Goal: Information Seeking & Learning: Learn about a topic

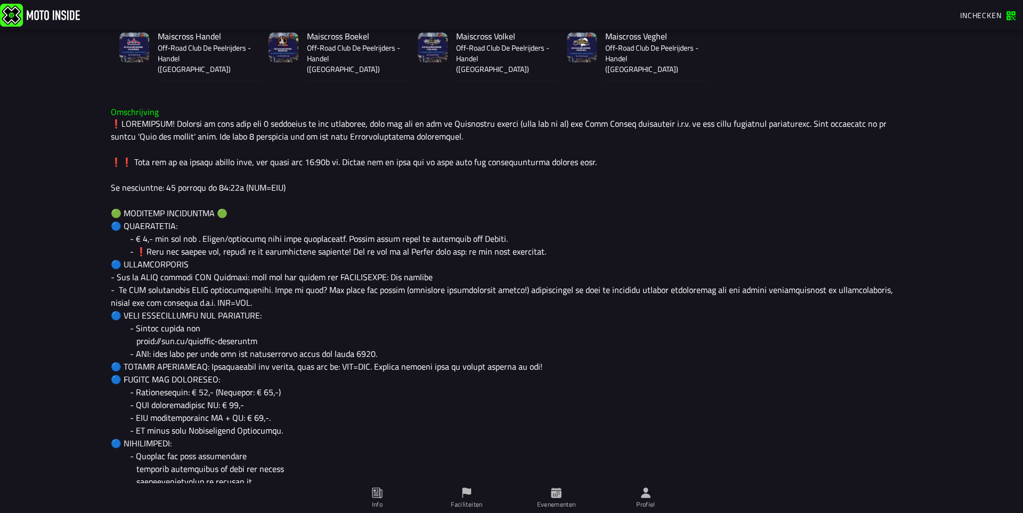
scroll to position [373, 0]
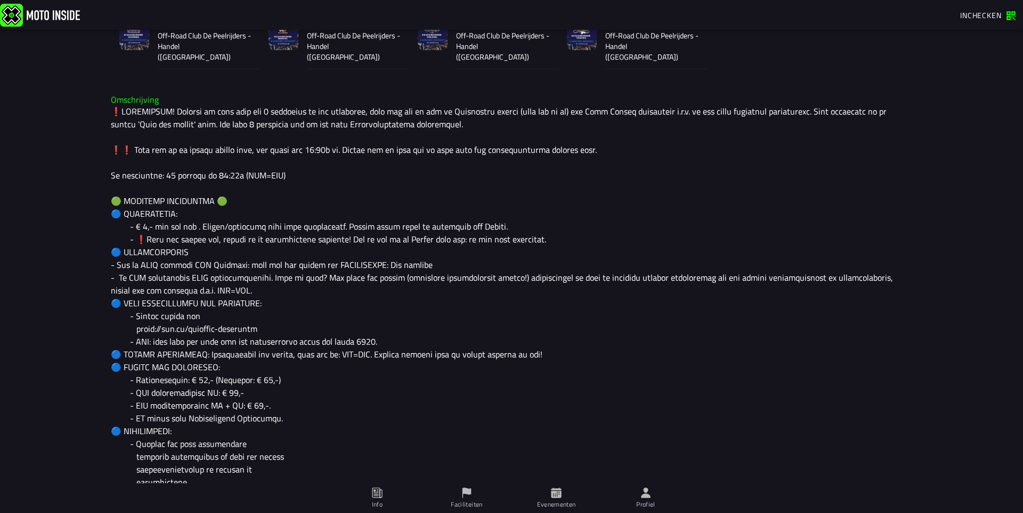
drag, startPoint x: 228, startPoint y: 182, endPoint x: 365, endPoint y: 378, distance: 239.3
click at [356, 475] on div at bounding box center [512, 463] width 802 height 716
drag, startPoint x: 214, startPoint y: 268, endPoint x: 255, endPoint y: 383, distance: 122.2
click at [255, 383] on div at bounding box center [512, 463] width 802 height 716
drag, startPoint x: 108, startPoint y: 282, endPoint x: 171, endPoint y: 331, distance: 79.9
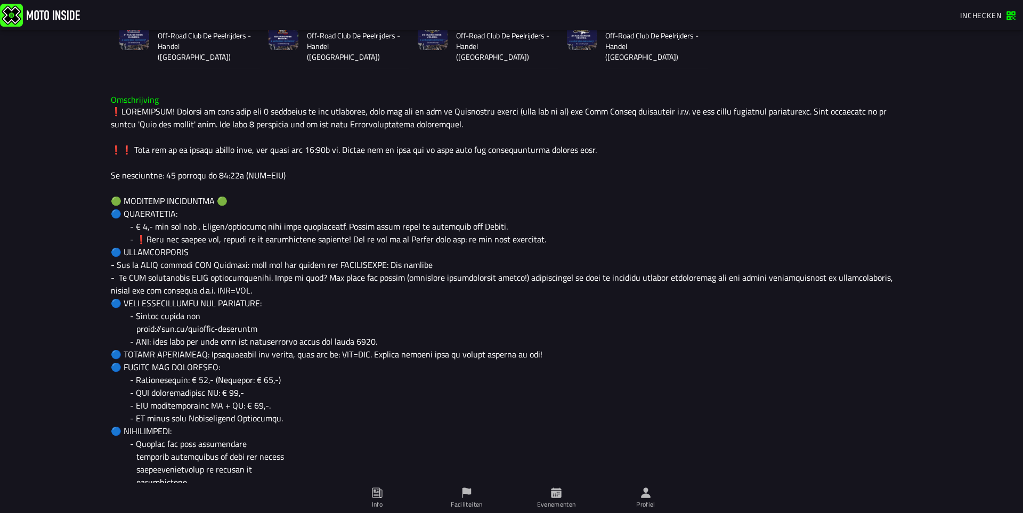
click at [164, 335] on div at bounding box center [512, 463] width 802 height 716
click at [172, 329] on div at bounding box center [512, 463] width 802 height 716
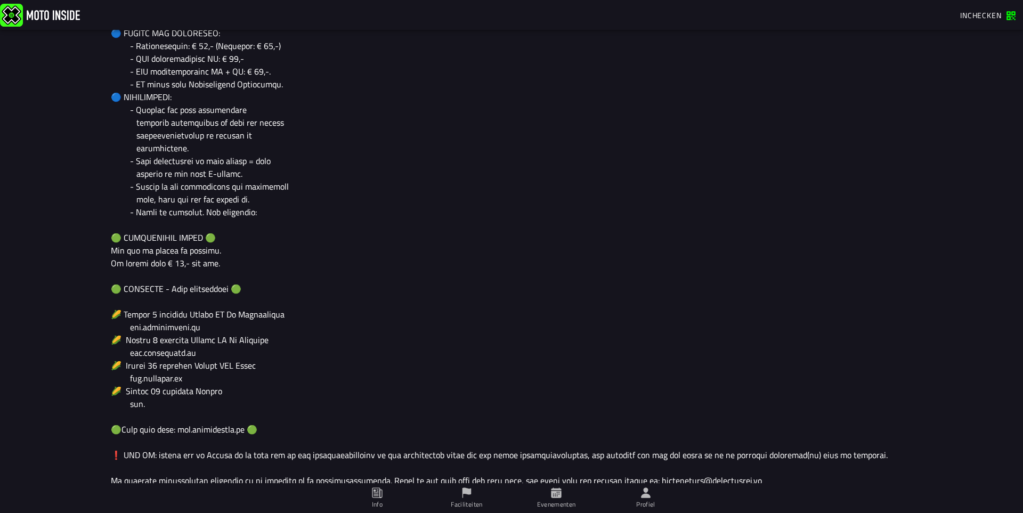
scroll to position [709, 0]
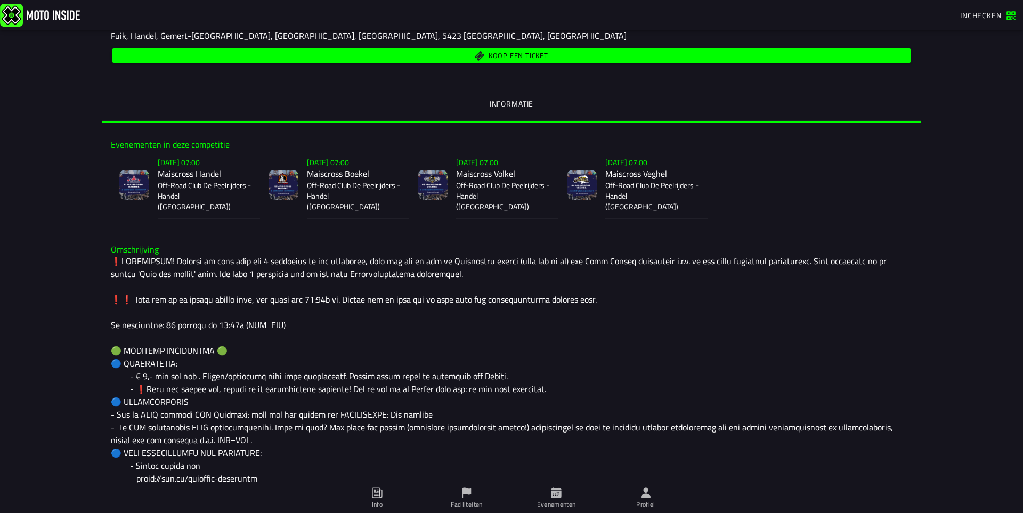
scroll to position [213, 0]
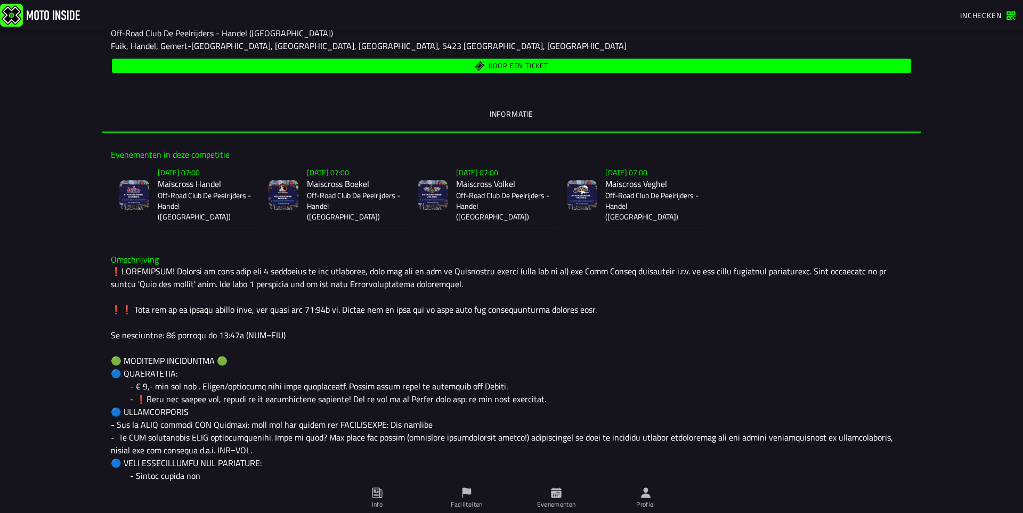
click at [194, 190] on p "Off-Road Club De Peelrijders - Handel ([GEOGRAPHIC_DATA])" at bounding box center [205, 206] width 94 height 32
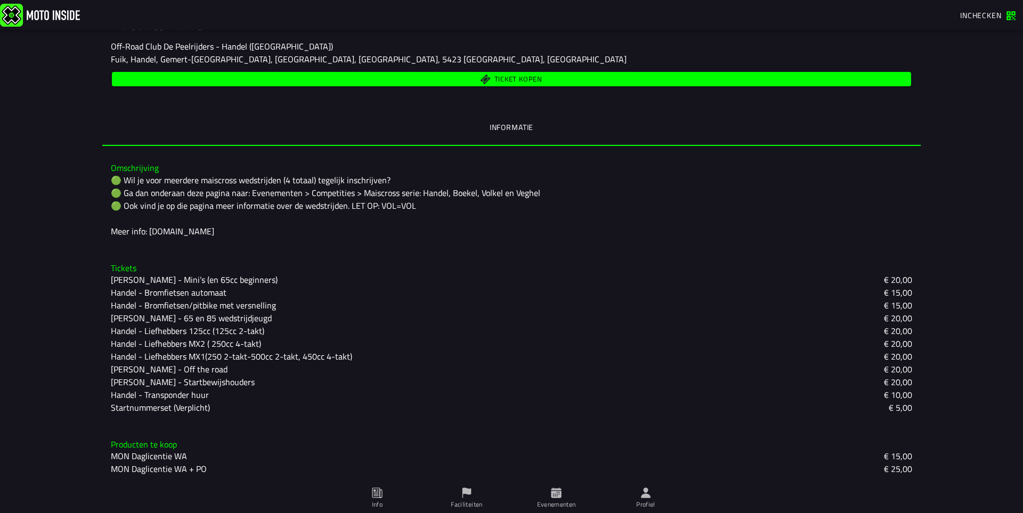
scroll to position [187, 0]
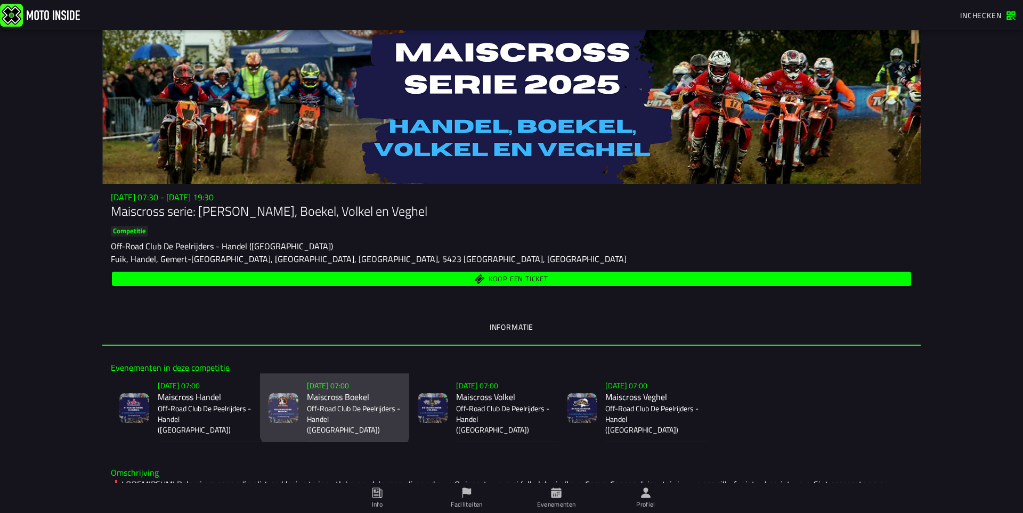
click at [332, 413] on p "Off-Road Club De Peelrijders - Handel ([GEOGRAPHIC_DATA])" at bounding box center [354, 420] width 94 height 32
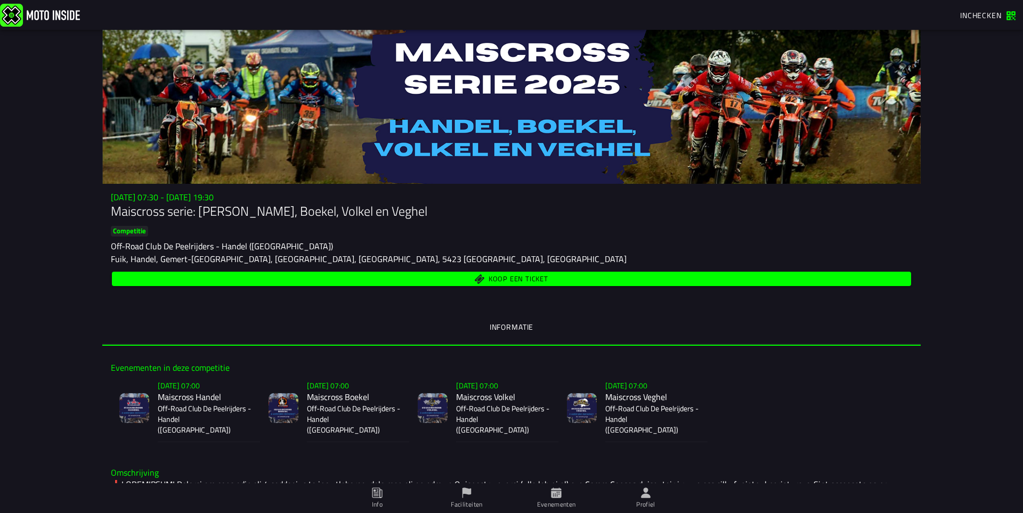
click at [178, 392] on h2 "Maiscross Handel" at bounding box center [205, 397] width 94 height 10
click at [611, 404] on p "Off-Road Club De Peelrijders - Handel ([GEOGRAPHIC_DATA])" at bounding box center [653, 420] width 94 height 32
drag, startPoint x: 120, startPoint y: 194, endPoint x: 366, endPoint y: 225, distance: 247.2
click at [366, 225] on div "[DATE] 07:30 - [DATE] 19:30 Maiscross serie: Handel, Boekel, Volkel en Veghel C…" at bounding box center [511, 240] width 819 height 96
click at [399, 225] on div "[DATE] 07:30 - [DATE] 19:30 Maiscross serie: Handel, Boekel, Volkel en Veghel C…" at bounding box center [511, 240] width 819 height 96
